Goal: Use online tool/utility

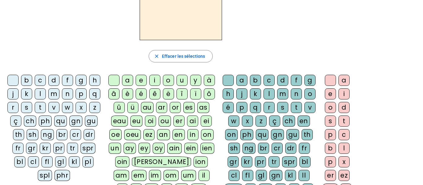
scroll to position [54, 0]
click at [125, 80] on div "a" at bounding box center [127, 80] width 11 height 11
click at [155, 83] on div "i" at bounding box center [154, 80] width 11 height 11
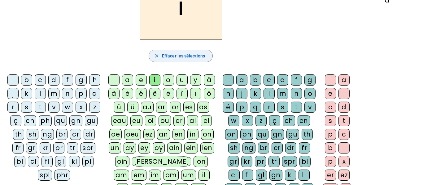
click at [172, 57] on span "Effacer les sélections" at bounding box center [183, 55] width 43 height 7
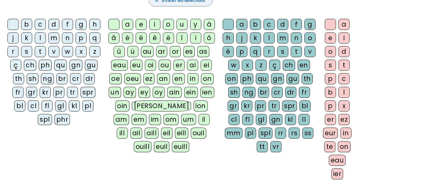
scroll to position [110, 0]
click at [189, 67] on div "ai" at bounding box center [192, 65] width 11 height 11
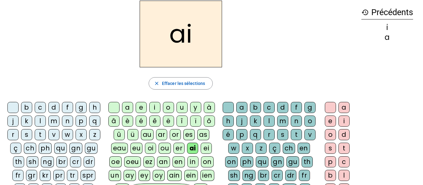
scroll to position [27, 0]
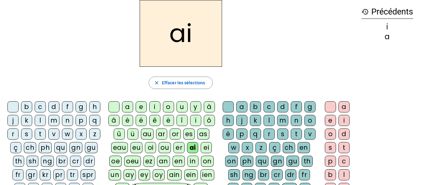
click at [274, 124] on div "l" at bounding box center [268, 120] width 11 height 11
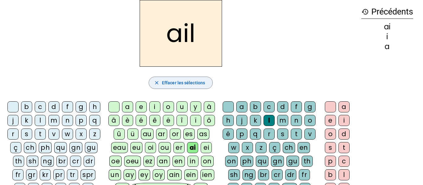
click at [188, 87] on span "button" at bounding box center [180, 82] width 63 height 15
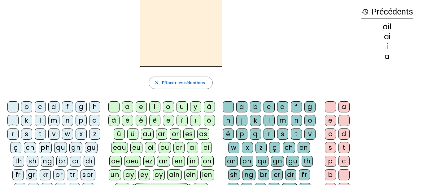
click at [194, 147] on div "ai" at bounding box center [192, 147] width 11 height 11
click at [274, 122] on div "l" at bounding box center [268, 120] width 11 height 11
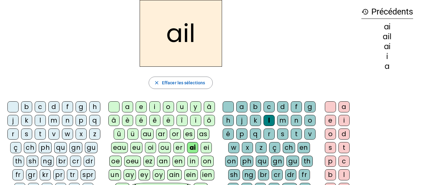
click at [330, 124] on div "e" at bounding box center [330, 120] width 11 height 11
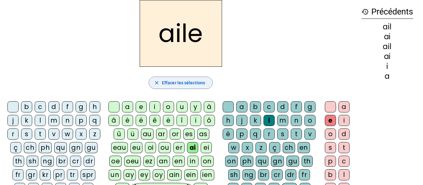
click at [191, 82] on span "Effacer les sélections" at bounding box center [183, 82] width 43 height 7
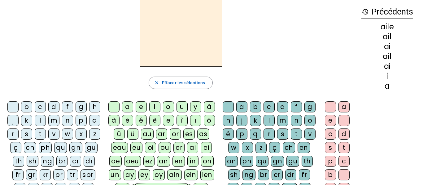
click at [192, 146] on div "ai" at bounding box center [192, 147] width 11 height 11
click at [274, 118] on div "l" at bounding box center [268, 120] width 11 height 11
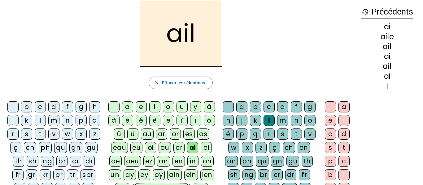
click at [330, 121] on div "e" at bounding box center [330, 120] width 11 height 11
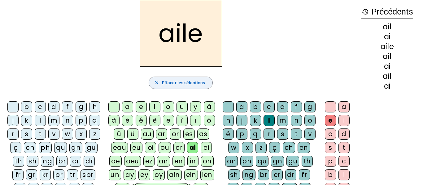
click at [192, 83] on span "Effacer les sélections" at bounding box center [183, 82] width 43 height 7
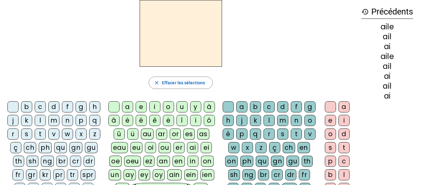
click at [192, 148] on div "ai" at bounding box center [192, 147] width 11 height 11
click at [288, 106] on div "d" at bounding box center [282, 106] width 11 height 11
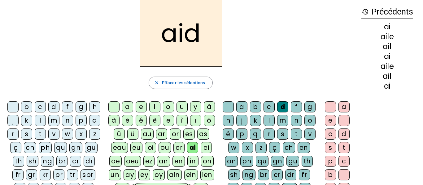
click at [334, 121] on div "e" at bounding box center [330, 120] width 11 height 11
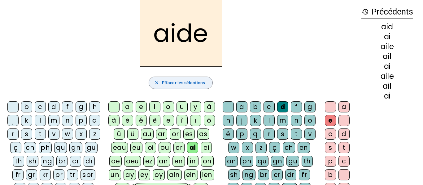
scroll to position [28, 0]
click at [190, 81] on span "Effacer les sélections" at bounding box center [183, 82] width 43 height 7
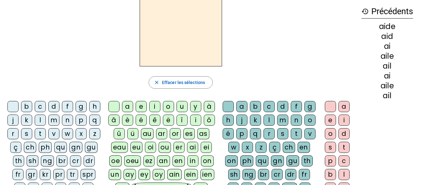
click at [192, 148] on div "ai" at bounding box center [192, 147] width 11 height 11
click at [287, 107] on div "d" at bounding box center [282, 106] width 11 height 11
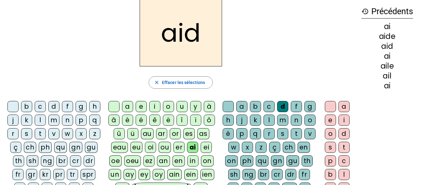
click at [326, 123] on div "e" at bounding box center [330, 120] width 11 height 11
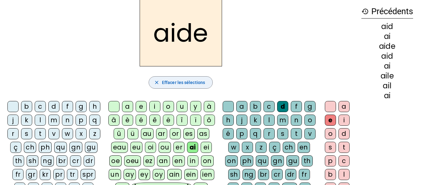
click at [185, 80] on span "Effacer les sélections" at bounding box center [183, 82] width 43 height 7
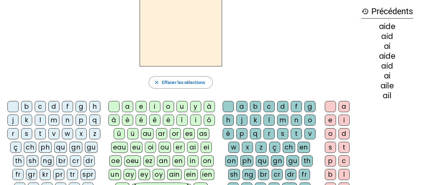
click at [194, 147] on div "ai" at bounding box center [192, 147] width 11 height 11
click at [288, 108] on div "d" at bounding box center [282, 106] width 11 height 11
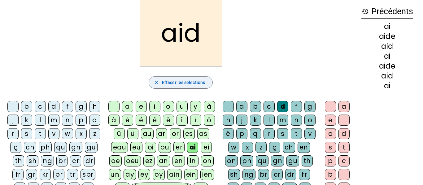
click at [167, 78] on span "button" at bounding box center [180, 82] width 63 height 15
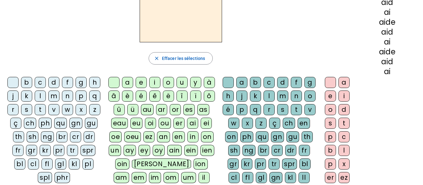
scroll to position [53, 0]
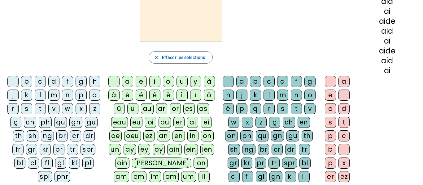
click at [75, 101] on div "p" at bounding box center [80, 95] width 11 height 11
click at [46, 94] on div "l" at bounding box center [40, 95] width 11 height 11
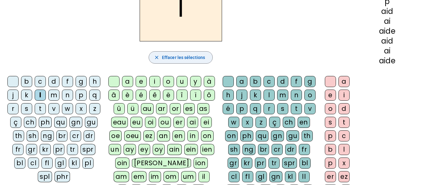
click at [172, 56] on span "Effacer les sélections" at bounding box center [183, 57] width 43 height 7
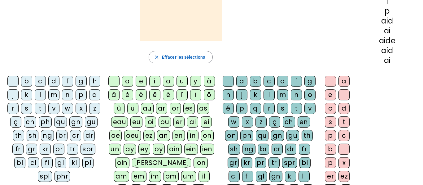
scroll to position [53, 0]
click at [82, 168] on div "pl" at bounding box center [87, 162] width 11 height 11
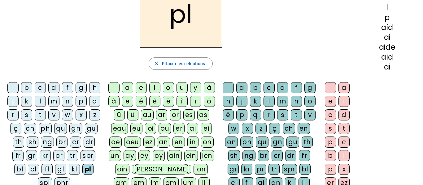
scroll to position [45, 0]
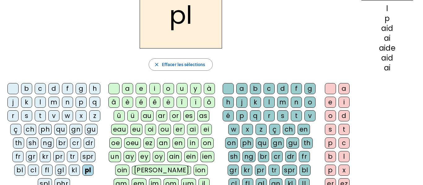
click at [192, 127] on div "ai" at bounding box center [192, 129] width 11 height 11
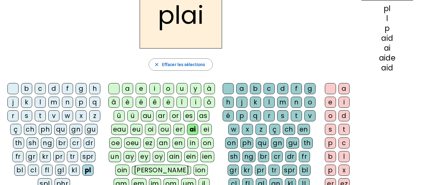
click at [288, 89] on div "d" at bounding box center [282, 88] width 11 height 11
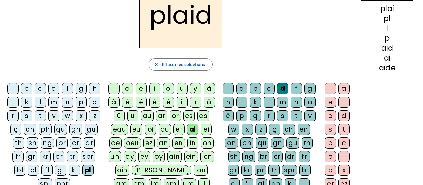
click at [330, 101] on div "e" at bounding box center [330, 102] width 11 height 11
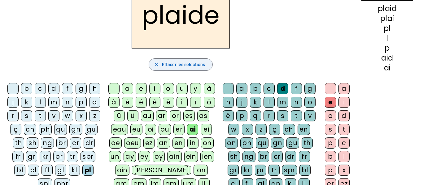
click at [188, 67] on span "Effacer les sélections" at bounding box center [183, 64] width 43 height 7
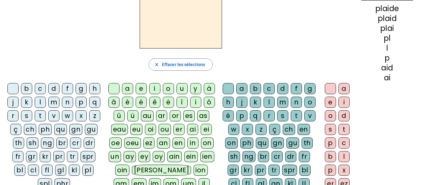
click at [82, 176] on div "pl" at bounding box center [87, 170] width 11 height 11
click at [192, 131] on div "ai" at bounding box center [192, 129] width 11 height 11
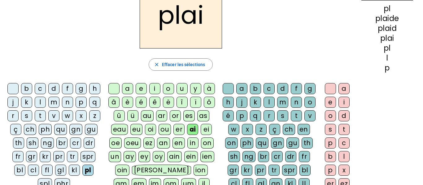
click at [274, 118] on div "r" at bounding box center [268, 115] width 11 height 11
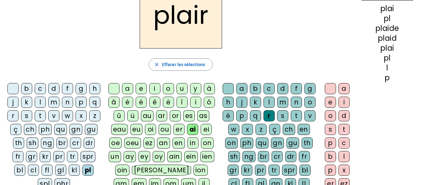
click at [326, 105] on div "e" at bounding box center [330, 102] width 11 height 11
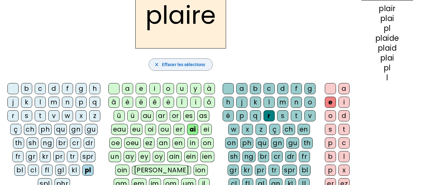
click at [182, 60] on span "button" at bounding box center [180, 64] width 63 height 15
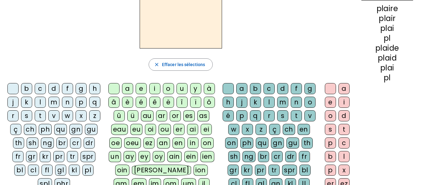
click at [82, 176] on div "pl" at bounding box center [87, 170] width 11 height 11
click at [194, 127] on div "ai" at bounding box center [192, 129] width 11 height 11
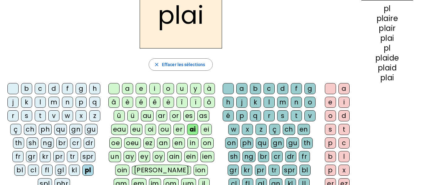
click at [274, 116] on div "r" at bounding box center [268, 115] width 11 height 11
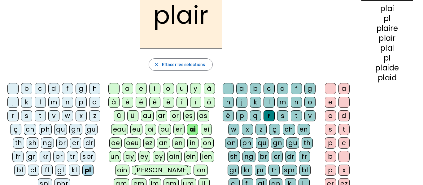
click at [331, 101] on div "e" at bounding box center [330, 102] width 11 height 11
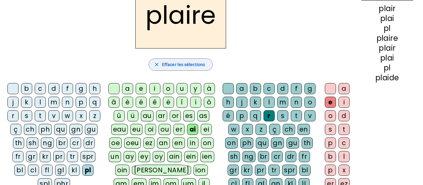
click at [188, 61] on span "Effacer les sélections" at bounding box center [183, 64] width 43 height 7
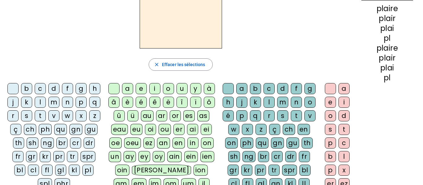
click at [39, 170] on div "cl" at bounding box center [33, 170] width 11 height 11
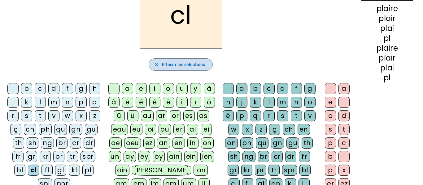
click at [175, 65] on span "Effacer les sélections" at bounding box center [183, 64] width 43 height 7
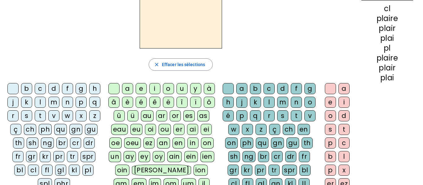
click at [39, 172] on div "cl" at bounding box center [33, 170] width 11 height 11
click at [194, 132] on div "ai" at bounding box center [192, 129] width 11 height 11
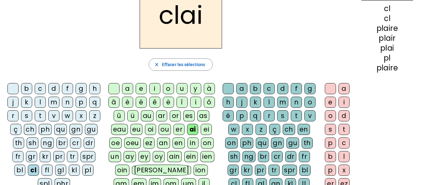
click at [274, 117] on div "r" at bounding box center [268, 115] width 11 height 11
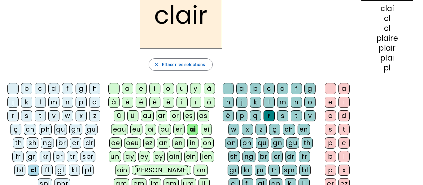
click at [333, 103] on div "e" at bounding box center [330, 102] width 11 height 11
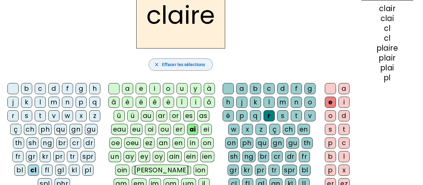
click at [185, 67] on span "Effacer les sélections" at bounding box center [183, 64] width 43 height 7
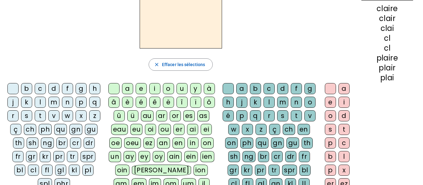
click at [39, 172] on div "cl" at bounding box center [33, 170] width 11 height 11
click at [189, 130] on div "ai" at bounding box center [192, 129] width 11 height 11
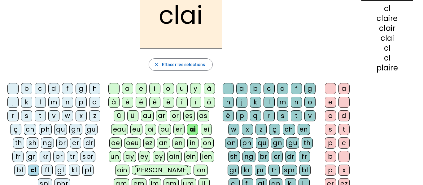
click at [274, 117] on div "r" at bounding box center [268, 115] width 11 height 11
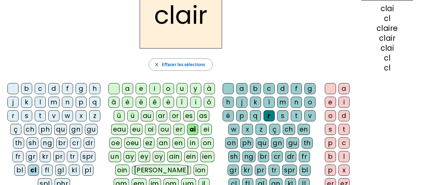
click at [326, 104] on div "e" at bounding box center [330, 102] width 11 height 11
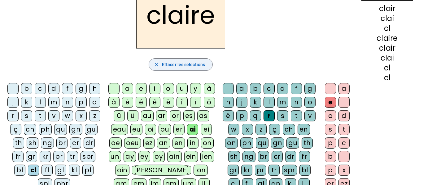
click at [200, 62] on span "Effacer les sélections" at bounding box center [183, 64] width 43 height 7
